Goal: Find specific page/section: Find specific page/section

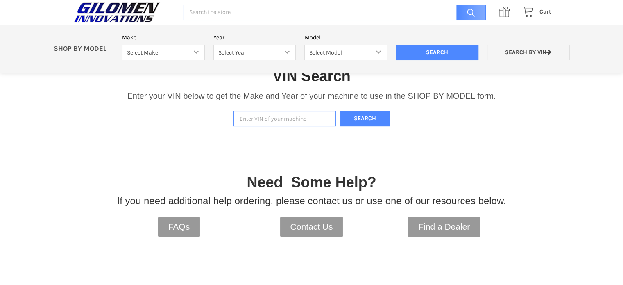
click at [282, 121] on input "Enter VIN of your machine" at bounding box center [285, 119] width 102 height 16
type input "3nsrva875gg531537"
click at [367, 116] on button "Search" at bounding box center [365, 119] width 49 height 16
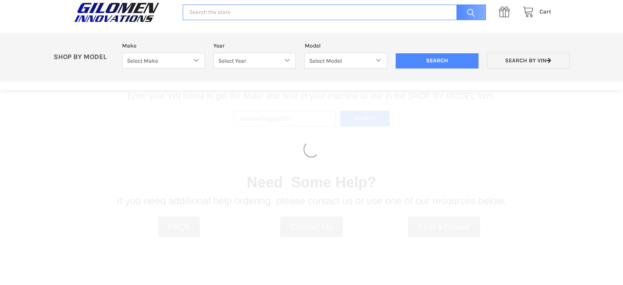
select select "322"
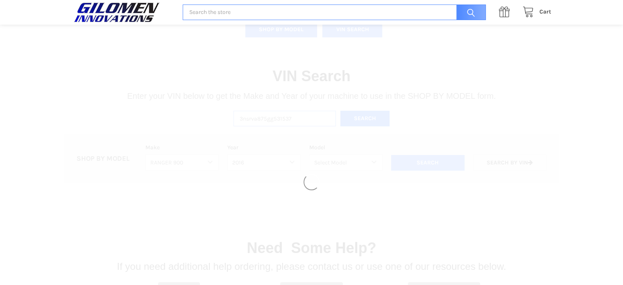
select select "326"
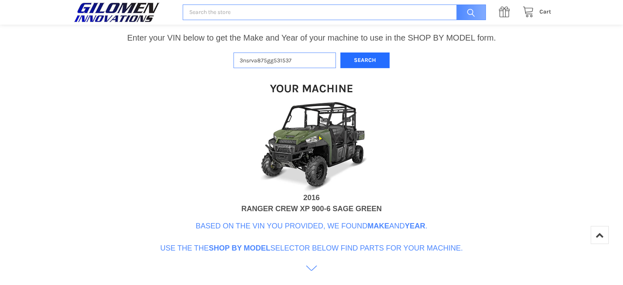
scroll to position [210, 0]
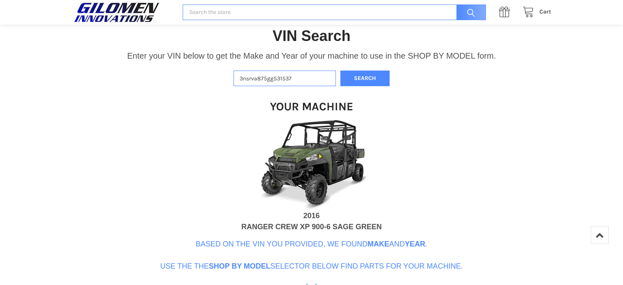
drag, startPoint x: 293, startPoint y: 80, endPoint x: 227, endPoint y: 80, distance: 65.2
click at [227, 80] on div "VIN Search Enter your VIN below to get the Make and Year of your machine to use…" at bounding box center [311, 184] width 623 height 359
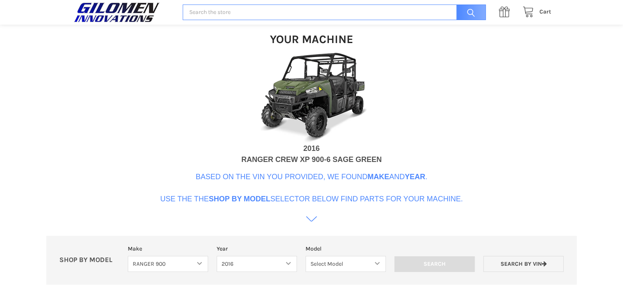
scroll to position [292, 0]
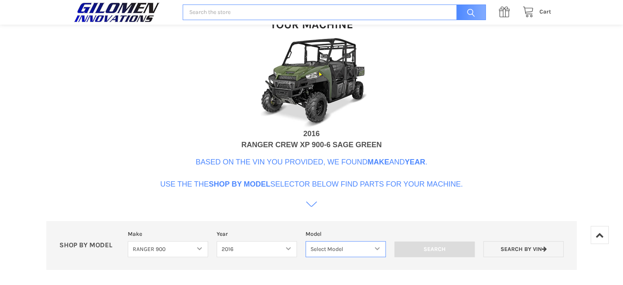
click at [347, 252] on select "Select Model Ranger 900 XP Ranger 900 Crew Ranger 900 Highlifter Ranger 900 Hun…" at bounding box center [346, 249] width 80 height 16
select select "134"
click at [306, 241] on select "Select Model Ranger 900 XP Ranger 900 Crew Ranger 900 Highlifter Ranger 900 Hun…" at bounding box center [346, 249] width 80 height 16
click at [451, 252] on input "Search" at bounding box center [435, 249] width 80 height 16
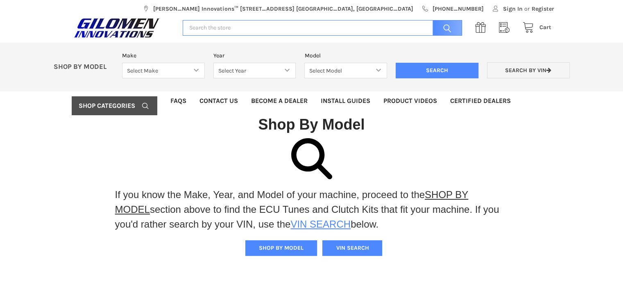
click at [323, 222] on link "VIN SEARCH" at bounding box center [321, 223] width 60 height 11
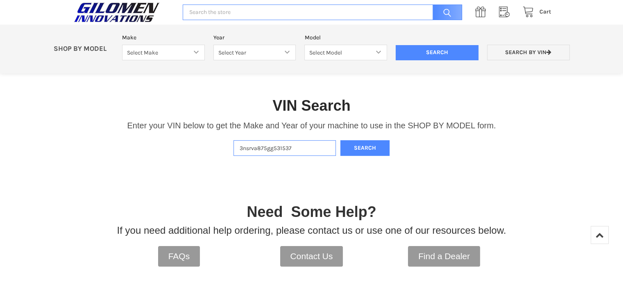
scroll to position [55, 0]
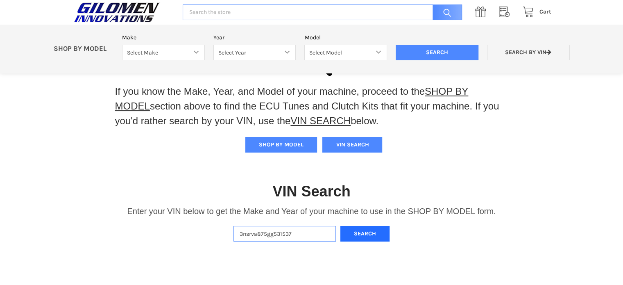
click at [350, 230] on button "Search" at bounding box center [365, 234] width 49 height 16
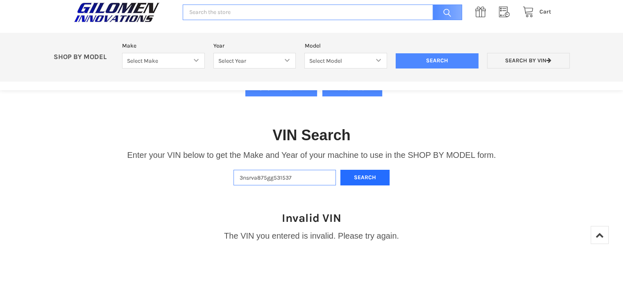
scroll to position [91, 0]
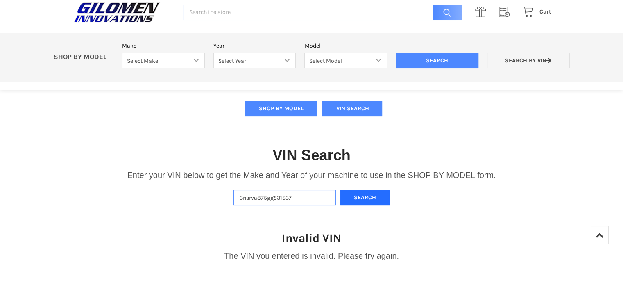
click at [366, 198] on button "Search" at bounding box center [365, 198] width 49 height 16
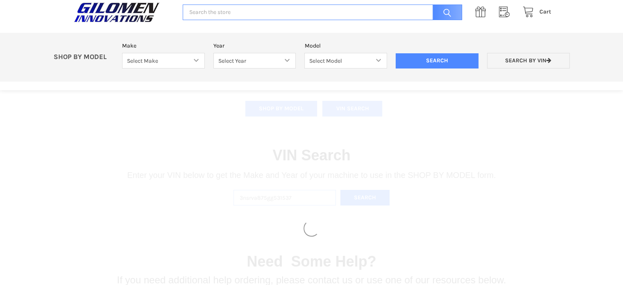
select select "322"
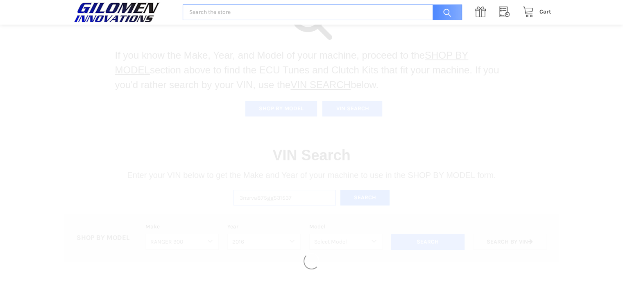
select select "326"
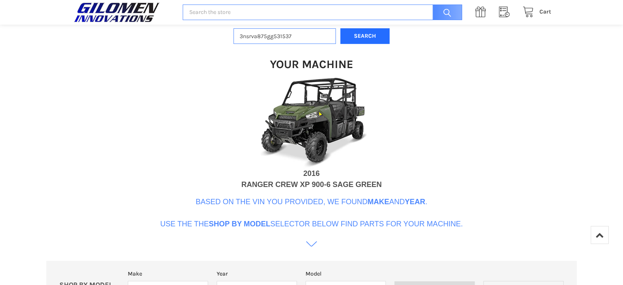
scroll to position [251, 0]
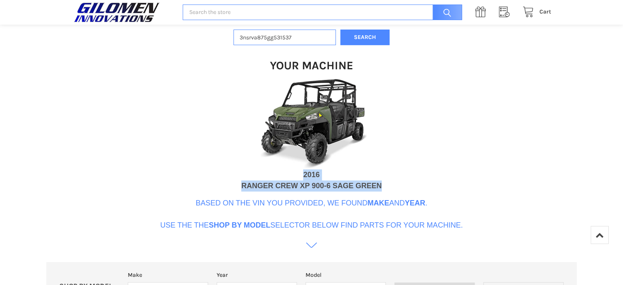
drag, startPoint x: 366, startPoint y: 183, endPoint x: 301, endPoint y: 172, distance: 66.1
click at [301, 172] on div "Your Machine 2016 RANGER CREW XP 900-6 SAGE GREEN Based on the VIN you provided…" at bounding box center [311, 149] width 303 height 209
copy div "2016 RANGER CREW XP 900-6 SAGE GREEN"
